Goal: Check status

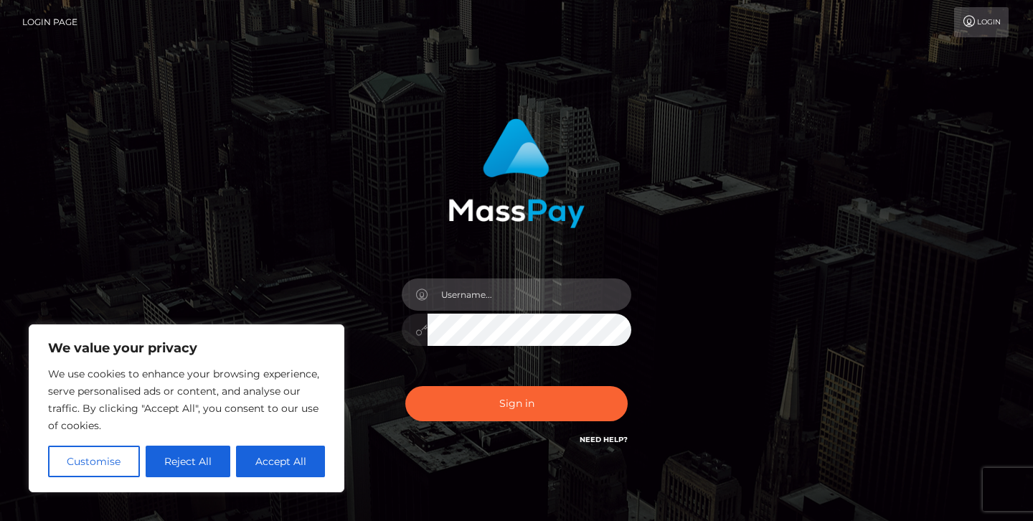
type input "jeremyfeist"
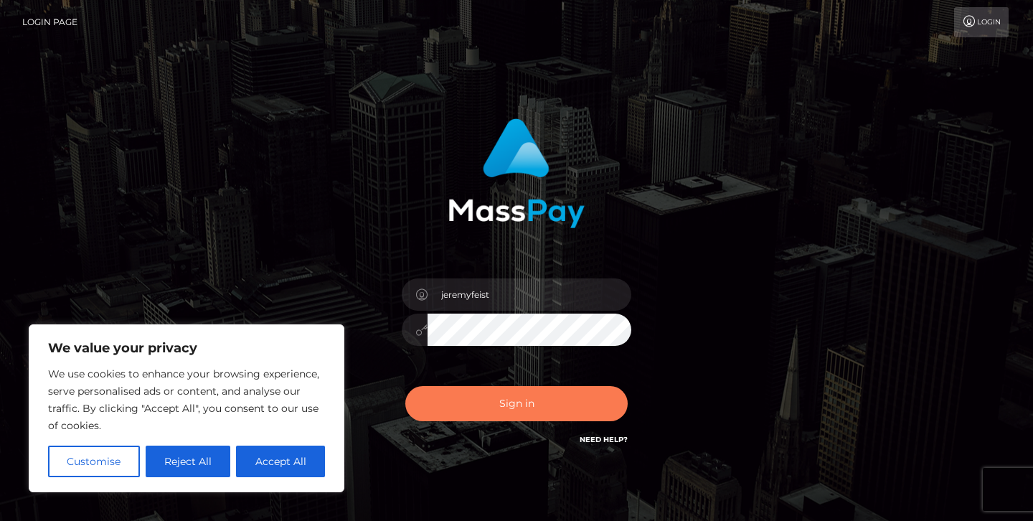
click at [448, 405] on button "Sign in" at bounding box center [516, 403] width 222 height 35
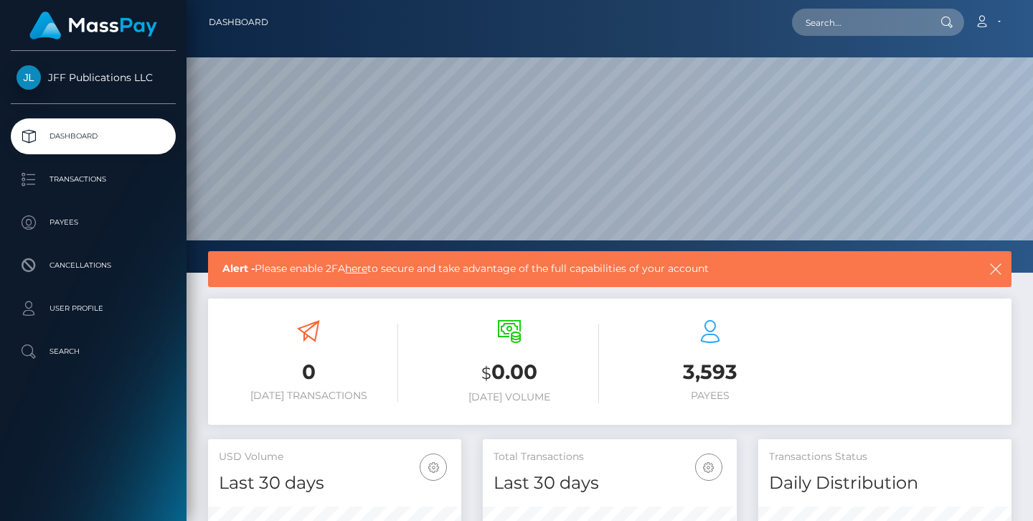
scroll to position [253, 254]
click at [99, 174] on p "Transactions" at bounding box center [93, 180] width 154 height 22
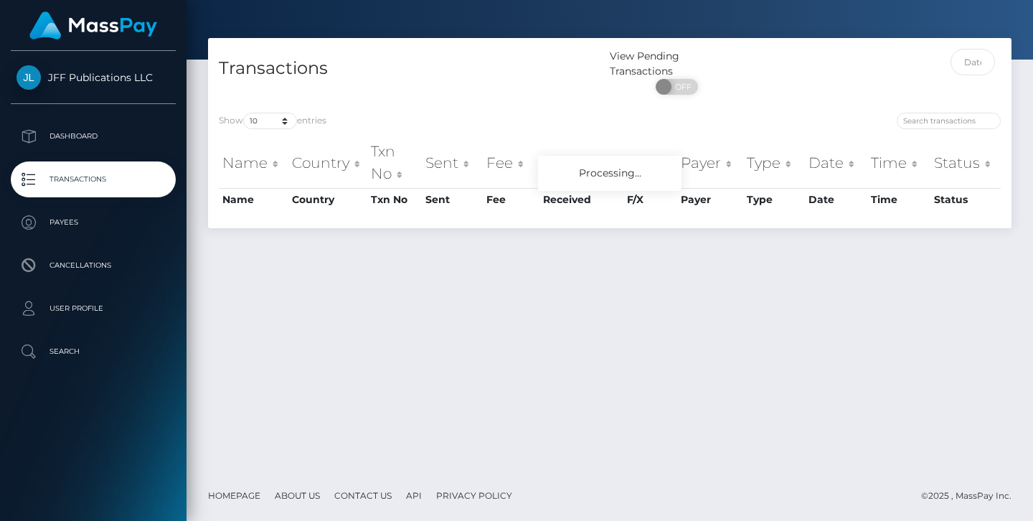
scroll to position [37, 0]
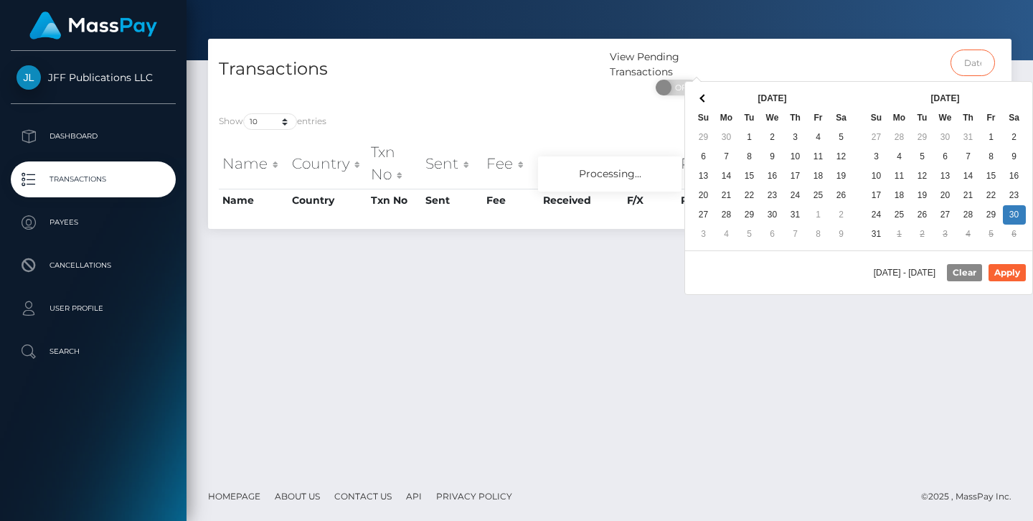
click at [968, 58] on input "text" at bounding box center [972, 62] width 45 height 27
click at [1006, 280] on button "Apply" at bounding box center [1006, 272] width 37 height 17
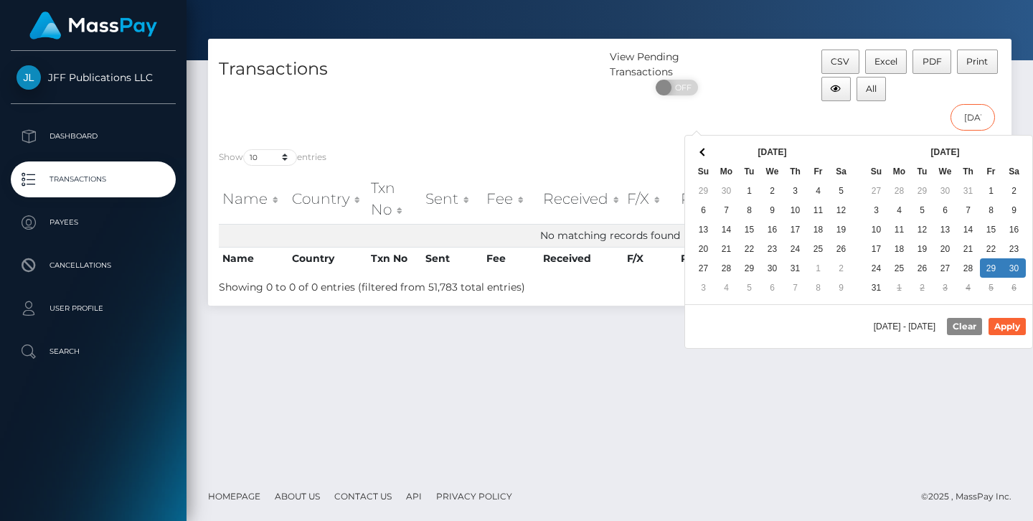
click at [974, 121] on input "08/29/2025 - 08/30/2025" at bounding box center [972, 117] width 45 height 27
click at [1006, 327] on button "Apply" at bounding box center [1006, 326] width 37 height 17
click at [976, 114] on input "08/29/2025 - 08/31/2025" at bounding box center [972, 117] width 45 height 27
click at [1014, 325] on button "Apply" at bounding box center [1006, 326] width 37 height 17
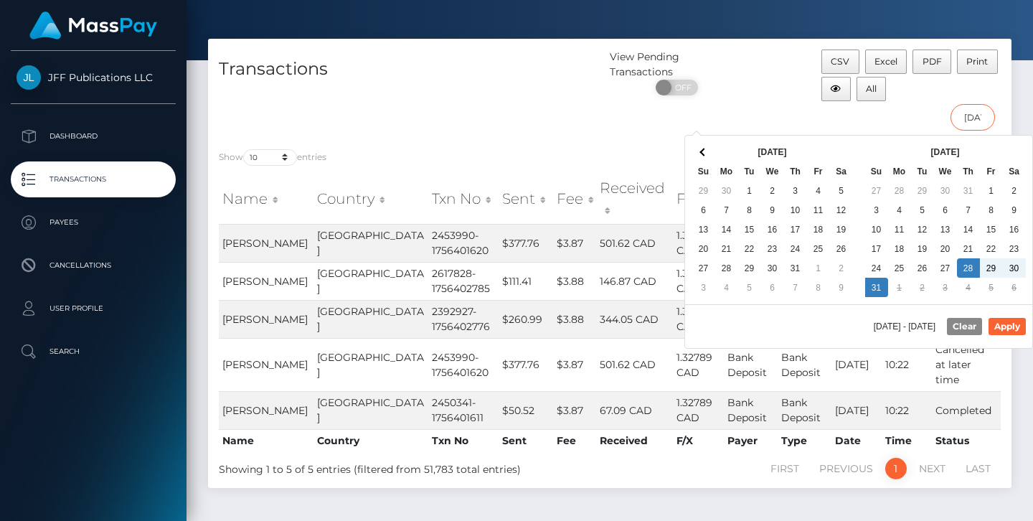
click at [980, 116] on input "08/28/2025 - 08/31/2025" at bounding box center [972, 117] width 45 height 27
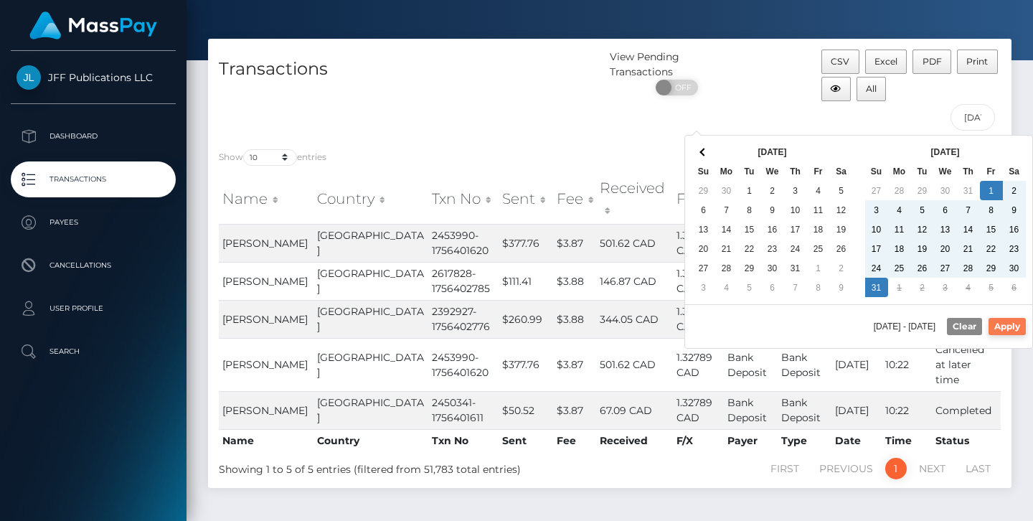
click at [1008, 332] on button "Apply" at bounding box center [1006, 326] width 37 height 17
type input "08/01/2025 - 08/31/2025"
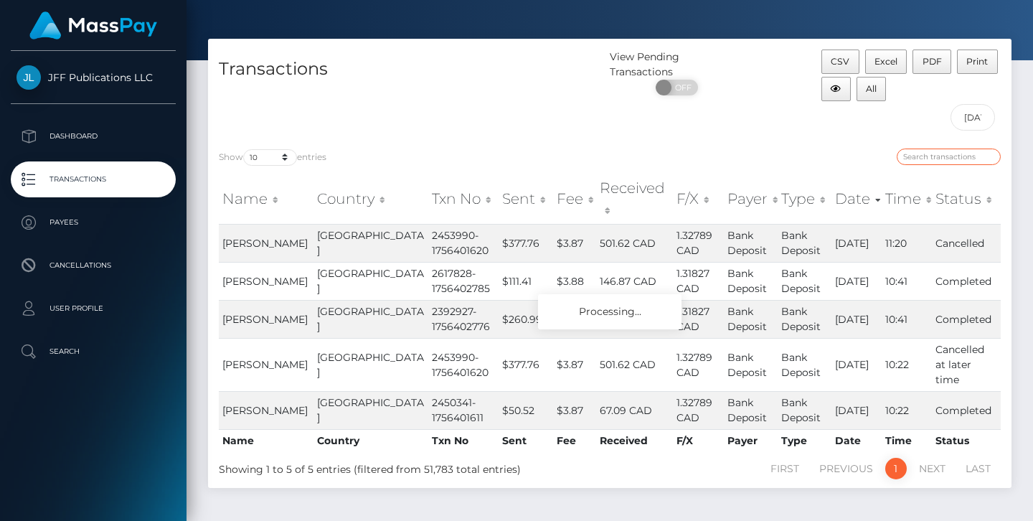
click at [937, 152] on input "search" at bounding box center [949, 156] width 104 height 16
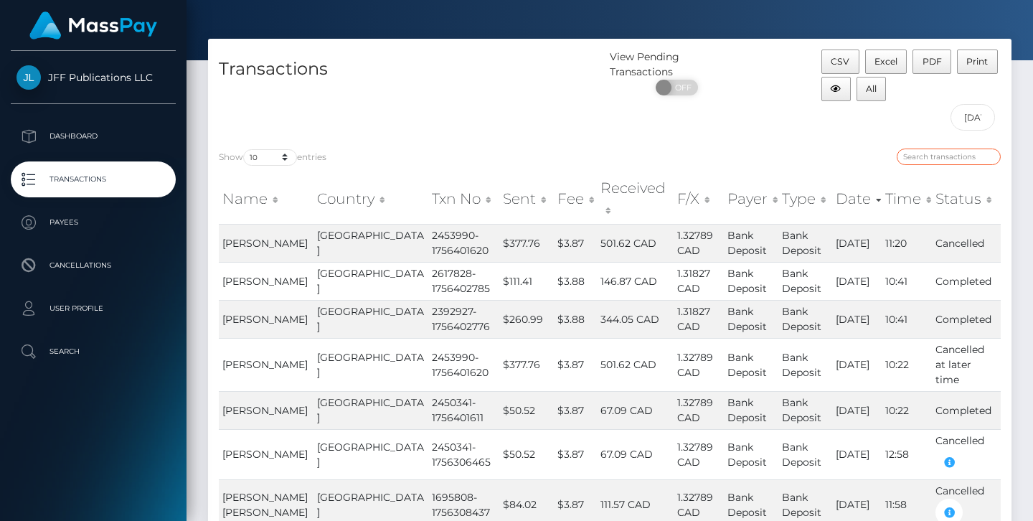
paste input "2453990"
type input "2453990"
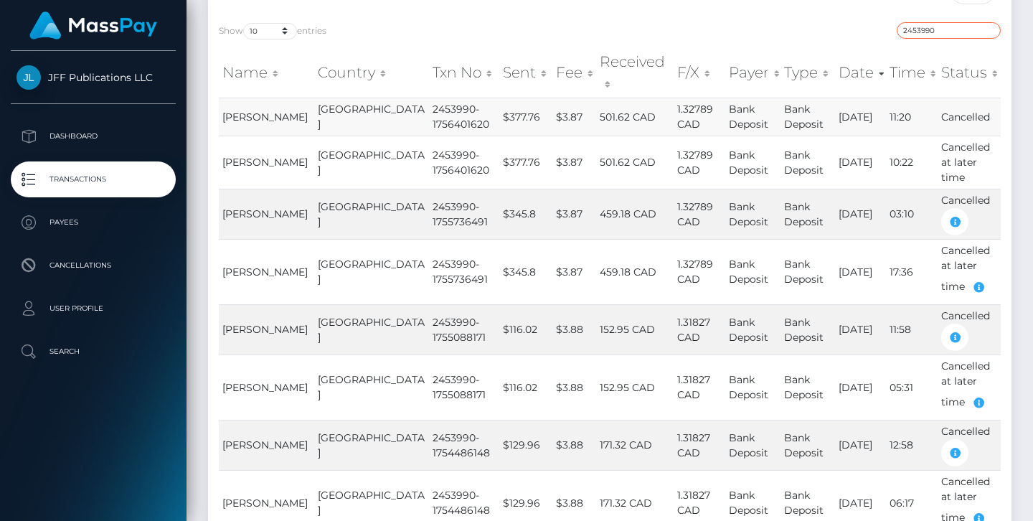
scroll to position [165, 0]
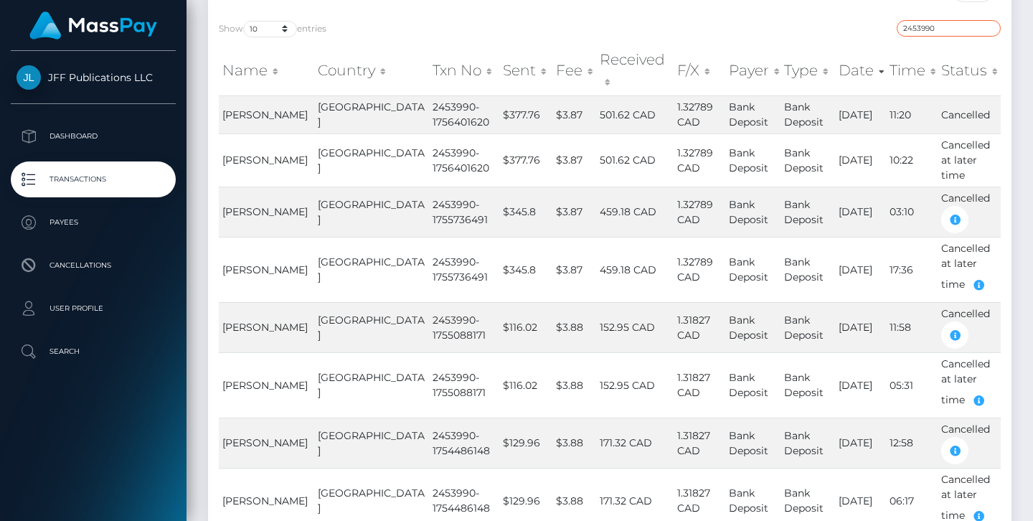
click at [984, 29] on input "2453990" at bounding box center [949, 28] width 104 height 16
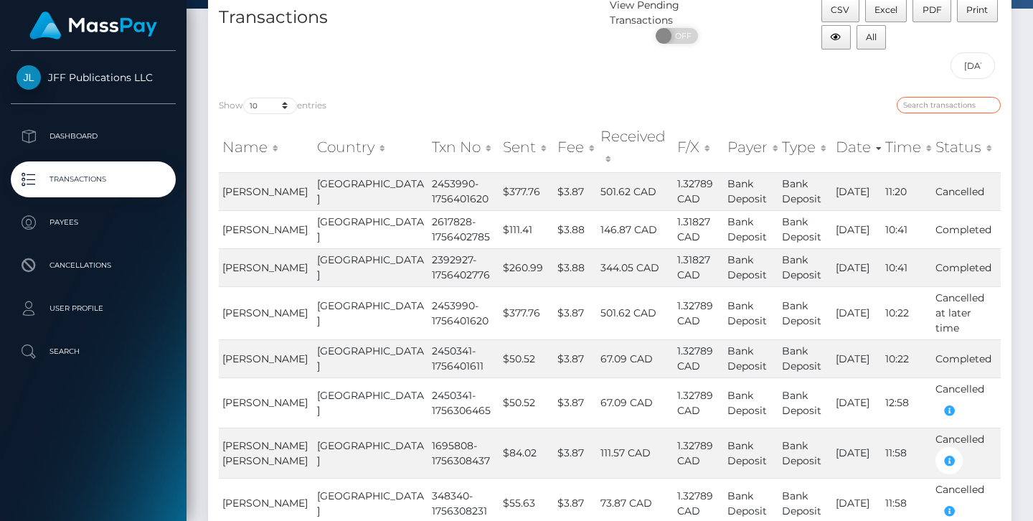
scroll to position [90, 0]
click at [971, 59] on input "08/01/2025 - 08/31/2025" at bounding box center [972, 64] width 45 height 27
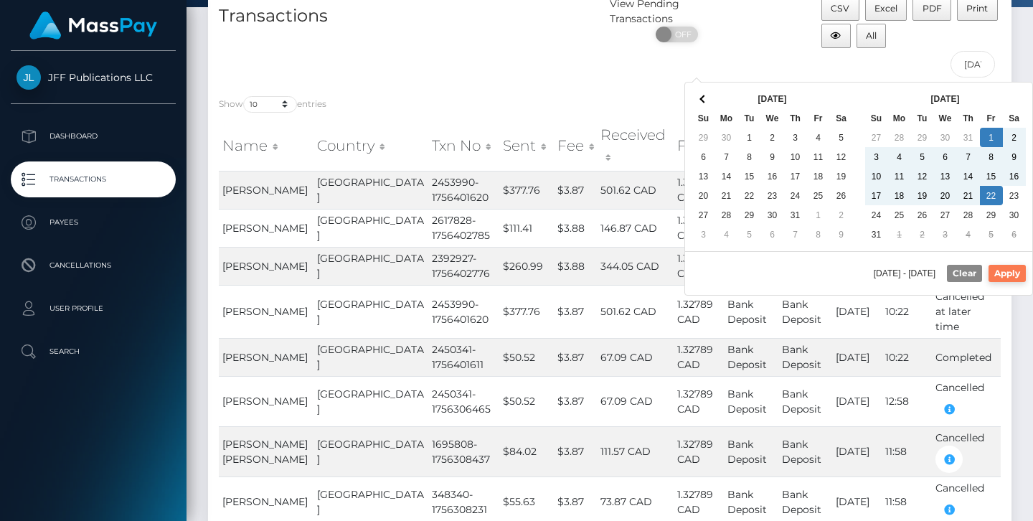
click at [996, 278] on button "Apply" at bounding box center [1006, 273] width 37 height 17
type input "08/01/2025 - 08/22/2025"
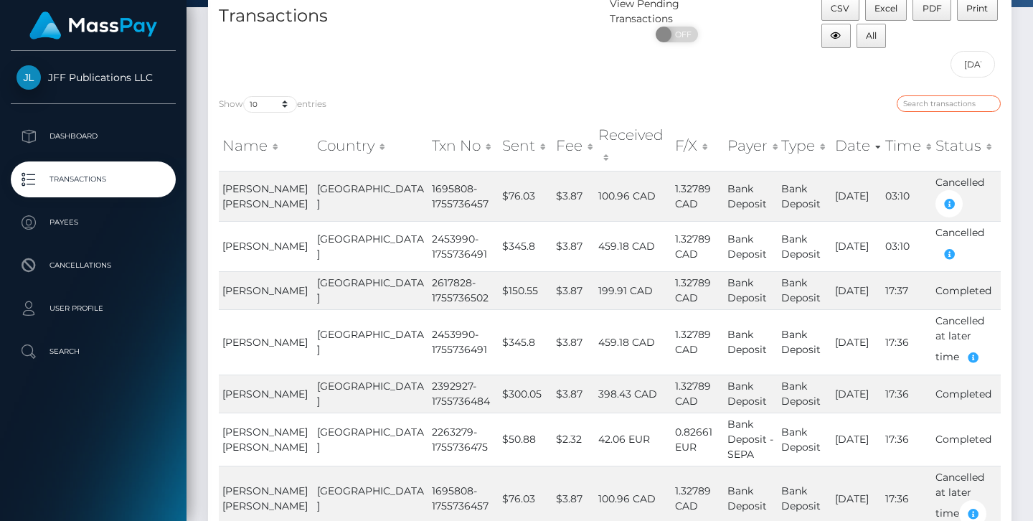
click at [968, 104] on input "search" at bounding box center [949, 103] width 104 height 16
paste input "2453990"
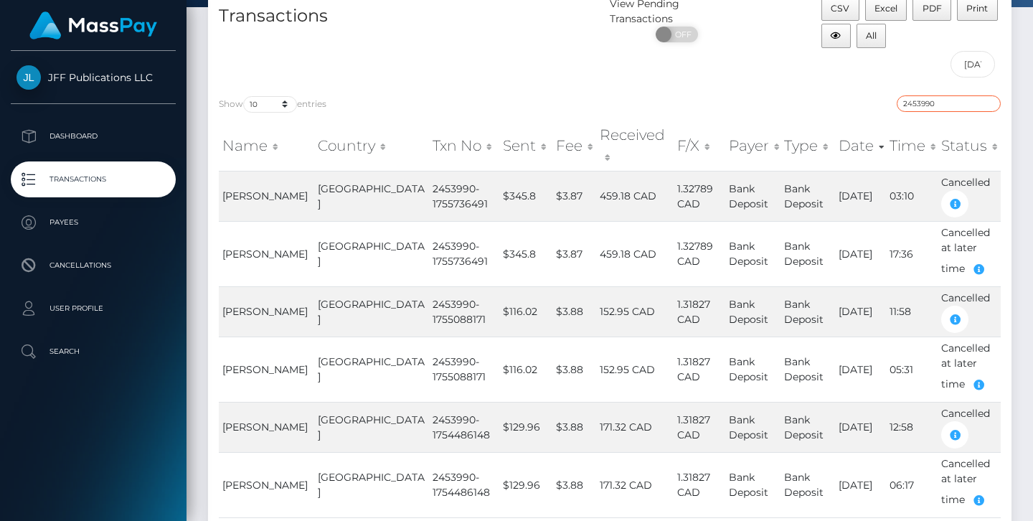
type input "2453990"
click at [801, 89] on div "Show 10 25 50 100 250 500 1,000 3,500 entries 2453990 Name Country Txn No Sent …" at bounding box center [609, 330] width 803 height 491
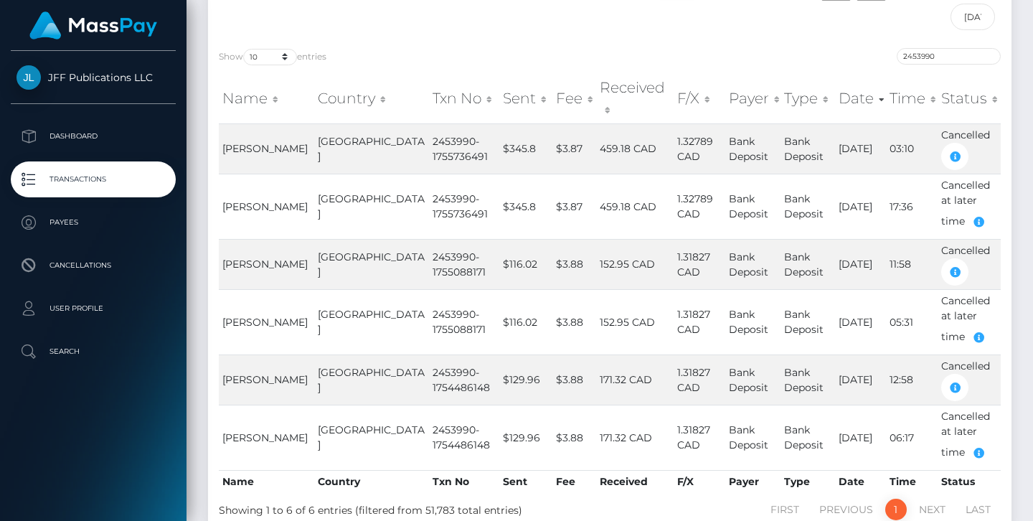
scroll to position [140, 0]
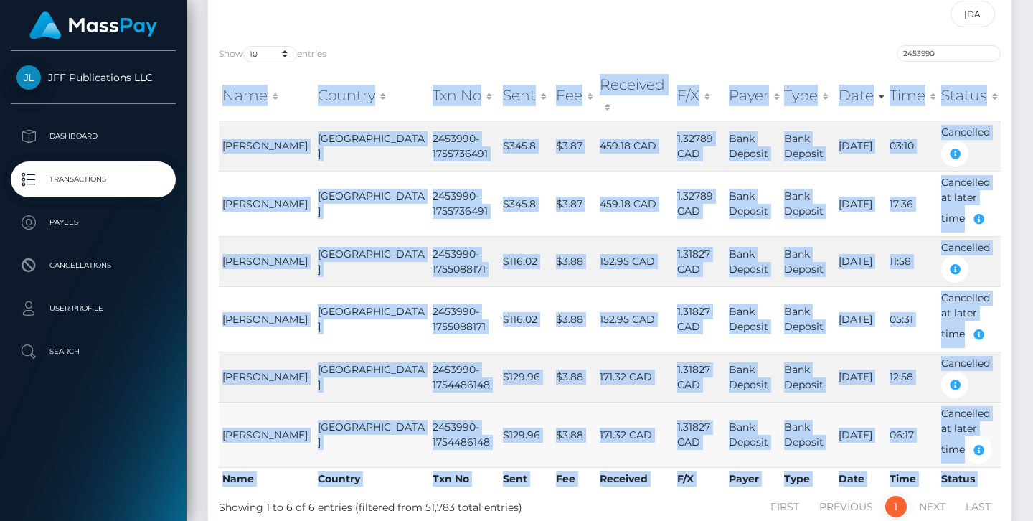
drag, startPoint x: 215, startPoint y: 82, endPoint x: 996, endPoint y: 438, distance: 858.1
click at [996, 438] on div "Name Country Txn No Sent Fee Received F/X Payer Type Date Time Status Name Coun…" at bounding box center [609, 280] width 803 height 429
